Goal: Information Seeking & Learning: Learn about a topic

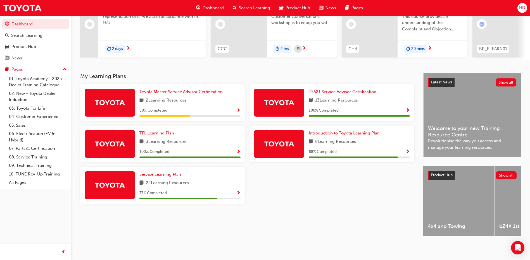
scroll to position [73, 0]
click at [171, 173] on span "Service Learning Plan" at bounding box center [160, 174] width 42 height 5
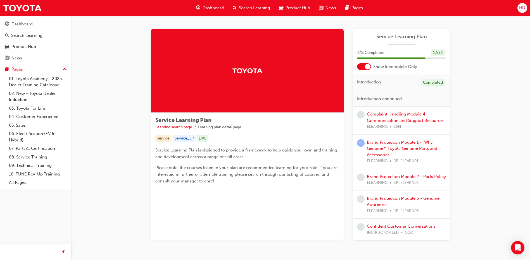
click at [409, 145] on div "Brand Protection Module 1 - "Why Genuine?" Toyota Genuine Parts and Accessories…" at bounding box center [406, 151] width 79 height 25
click at [393, 112] on link "Complaint Handling Module 4 - Communication and Support Resources" at bounding box center [406, 117] width 78 height 11
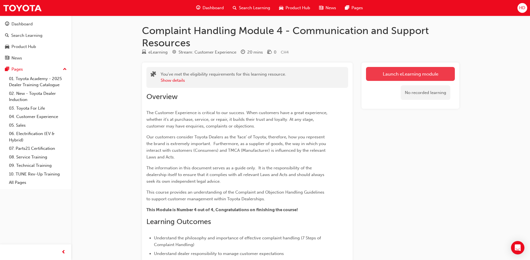
click at [411, 77] on link "Launch eLearning module" at bounding box center [410, 74] width 89 height 14
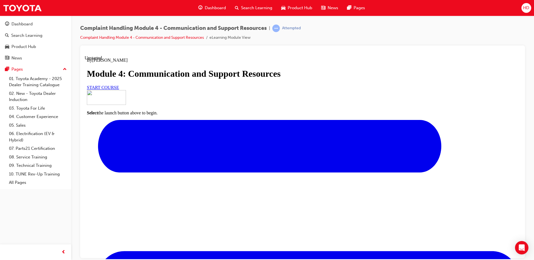
click at [119, 90] on link "START COURSE" at bounding box center [103, 87] width 32 height 5
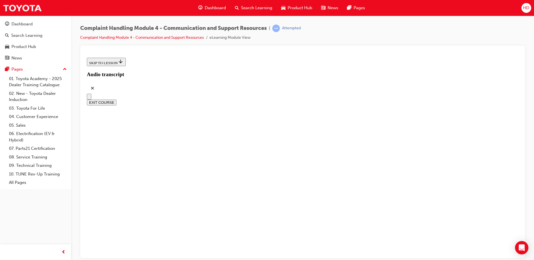
scroll to position [157, 0]
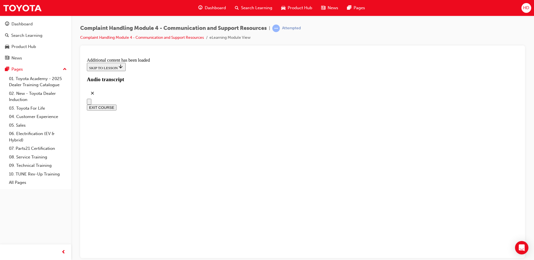
scroll to position [987, 0]
